Goal: Task Accomplishment & Management: Use online tool/utility

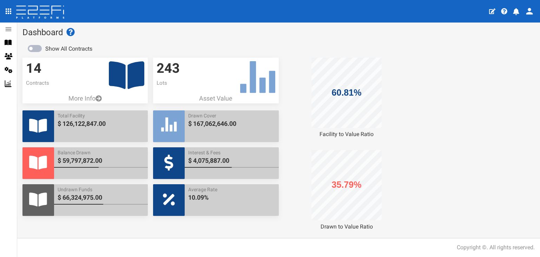
click at [8, 14] on icon "open drawer" at bounding box center [9, 11] width 6 height 6
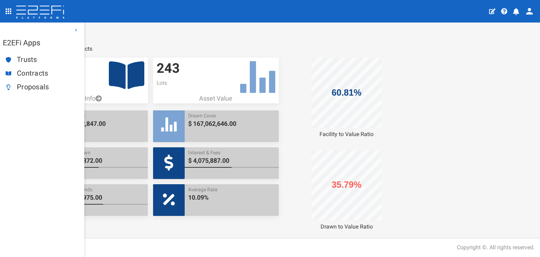
click at [30, 86] on span "Proposals" at bounding box center [48, 87] width 62 height 8
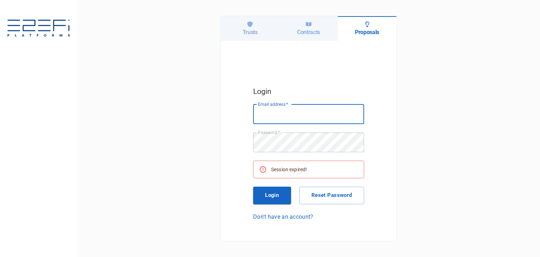
click at [294, 114] on input "Email address   *" at bounding box center [308, 114] width 111 height 20
type input "[PERSON_NAME][EMAIL_ADDRESS][DOMAIN_NAME]"
click at [268, 193] on button "Login" at bounding box center [272, 195] width 38 height 18
